Goal: Check status: Check status

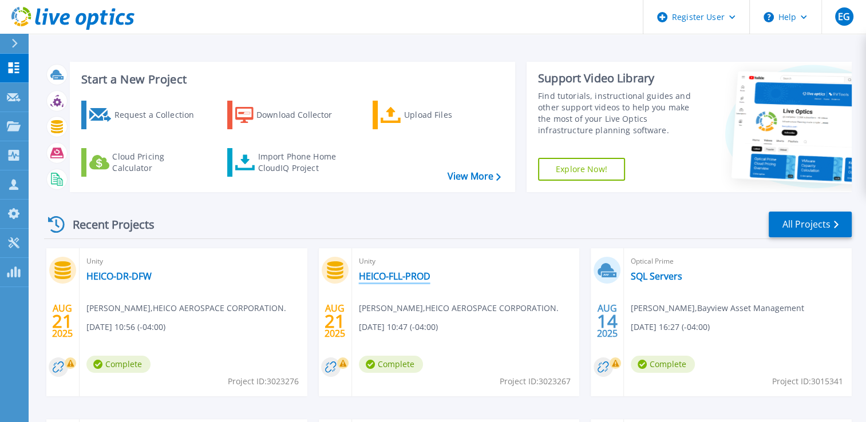
click at [405, 275] on link "HEICO-FLL-PROD" at bounding box center [395, 276] width 72 height 11
click at [121, 273] on link "HEICO-DR-DFW" at bounding box center [118, 276] width 65 height 11
click at [384, 278] on link "HEICO-FLL-PROD" at bounding box center [395, 276] width 72 height 11
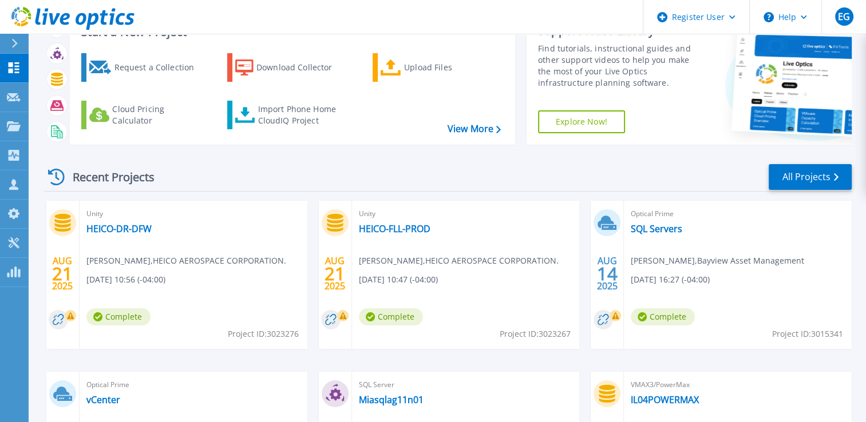
scroll to position [114, 0]
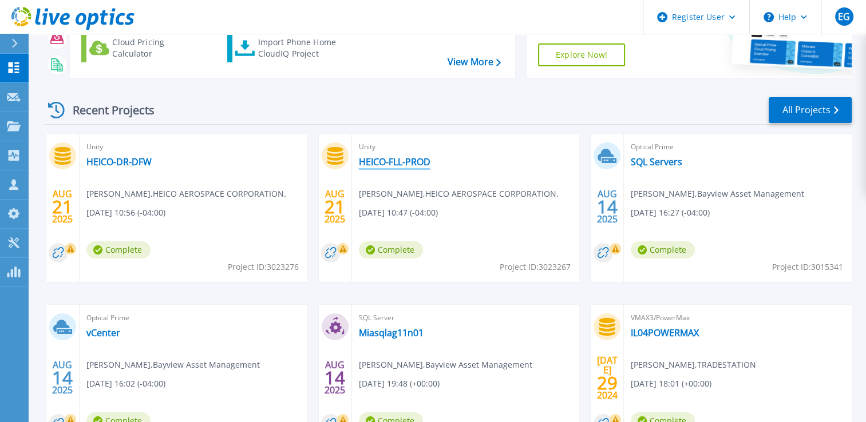
click at [418, 159] on link "HEICO-FLL-PROD" at bounding box center [395, 161] width 72 height 11
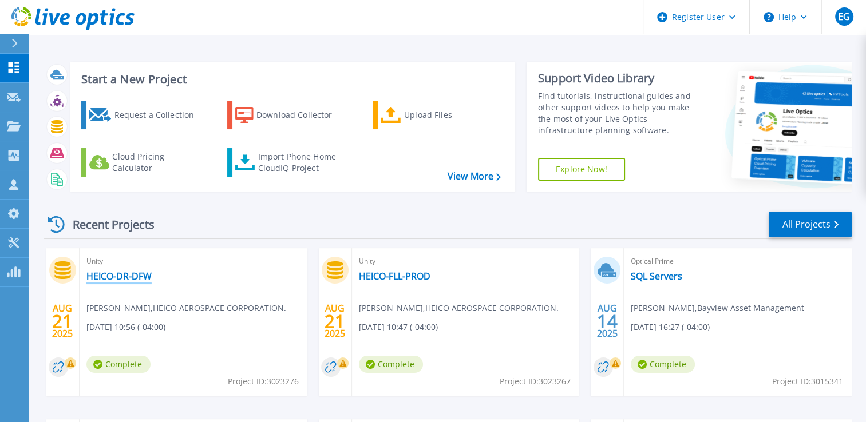
click at [131, 282] on link "HEICO-DR-DFW" at bounding box center [118, 276] width 65 height 11
